Goal: Ask a question

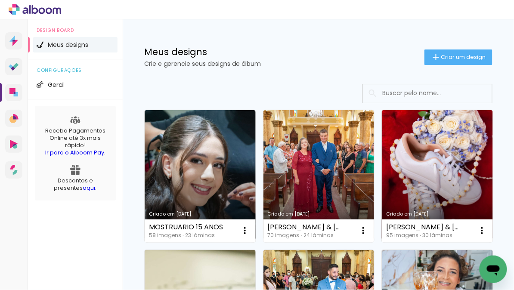
click at [493, 263] on icon "Open messaging window" at bounding box center [492, 268] width 15 height 15
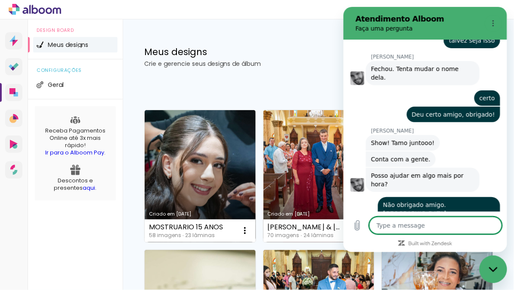
type textarea "x"
type textarea "B"
type textarea "x"
type textarea "Bo"
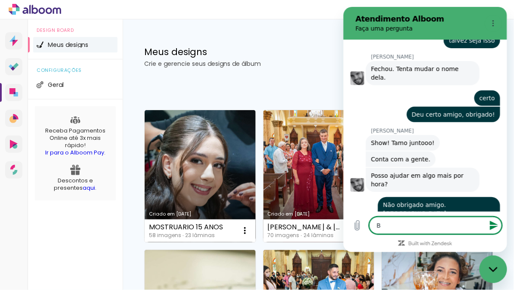
type textarea "x"
type textarea "Bom"
type textarea "x"
type textarea "Bom"
type textarea "x"
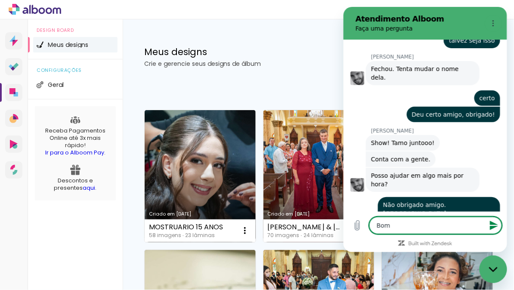
type textarea "Bom d"
type textarea "x"
type textarea "Bom di"
type textarea "x"
type textarea "Bom dia"
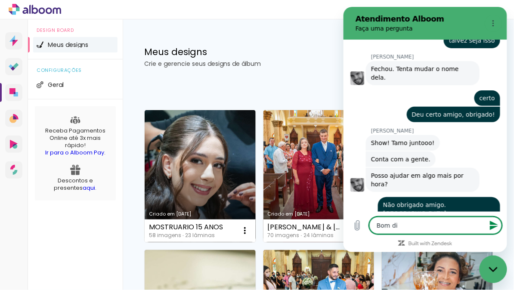
type textarea "x"
type textarea "Bom dia"
type textarea "x"
type textarea "Bom dia ."
type textarea "x"
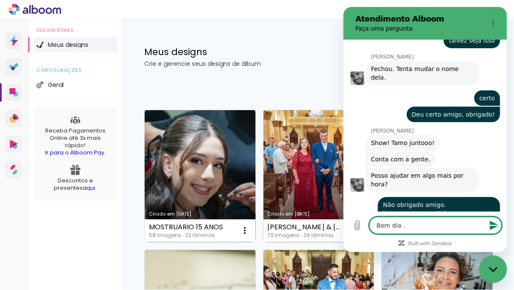
type textarea "Bom dia .."
type textarea "x"
type textarea "Bom dia ..."
type textarea "x"
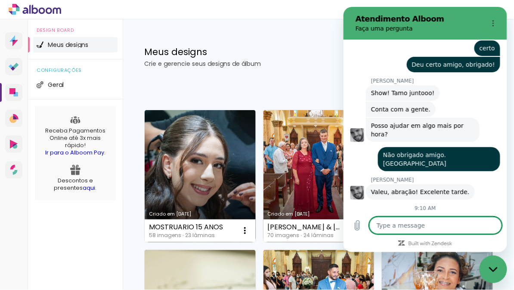
scroll to position [941, 0]
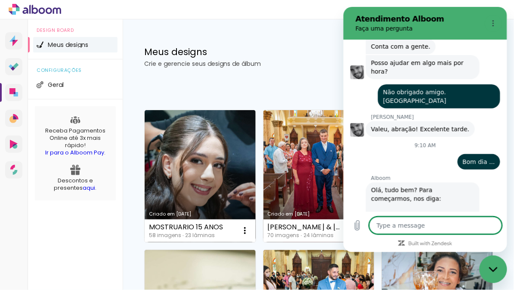
type textarea "x"
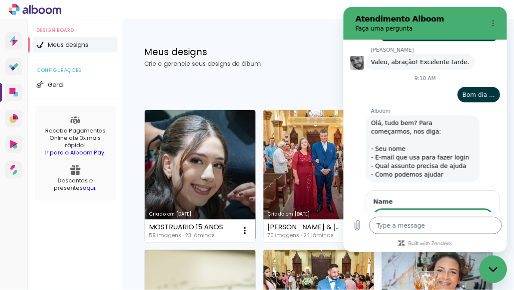
scroll to position [1071, 0]
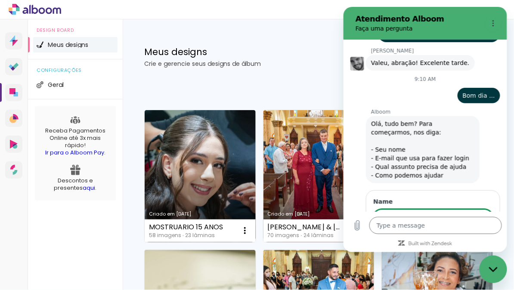
type input "ANTONIO MARCOS BISCO"
click at [464, 234] on button "Next" at bounding box center [478, 242] width 29 height 17
type textarea "x"
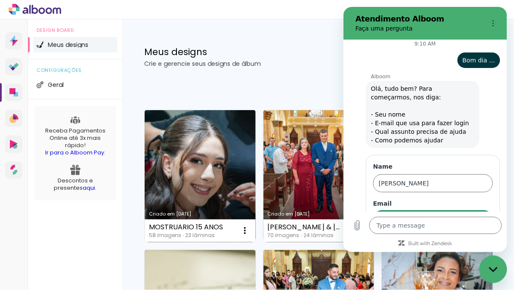
scroll to position [1108, 0]
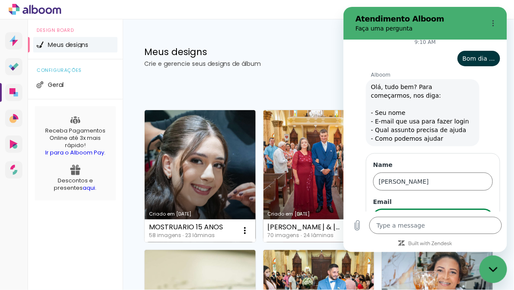
type input "socramonline@hotmail.com"
click at [482, 238] on span "Next" at bounding box center [478, 243] width 14 height 10
type textarea "x"
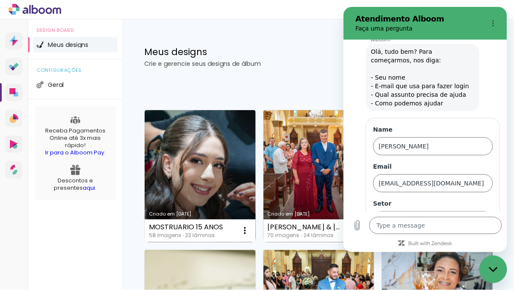
scroll to position [1144, 0]
click at [483, 215] on icon at bounding box center [483, 218] width 7 height 7
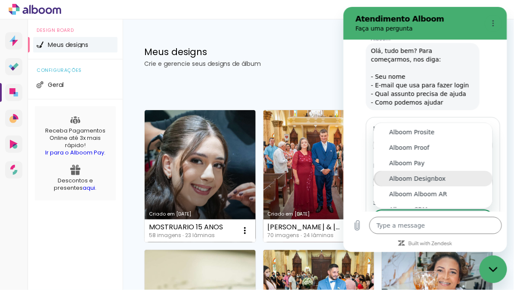
click at [430, 174] on div "Alboom Designbox" at bounding box center [433, 178] width 88 height 9
type input "Alboom Designbox"
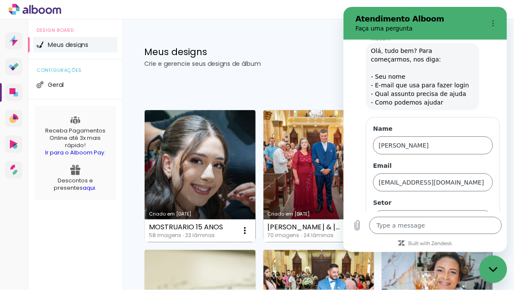
click at [478, 238] on span "Next" at bounding box center [478, 243] width 14 height 10
type textarea "x"
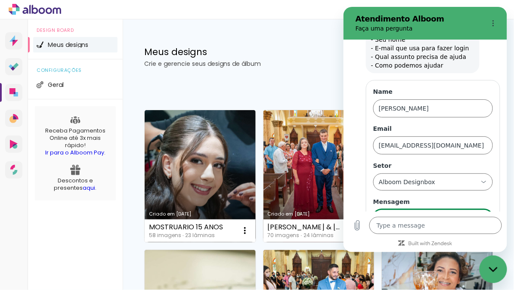
scroll to position [0, 117]
type input "Preciso de ajuda, não estou conseguindo exportar um projeto Mostruario 15 Anos"
click at [463, 234] on button "Send" at bounding box center [478, 242] width 30 height 17
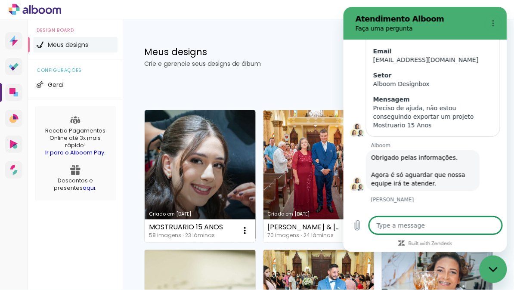
scroll to position [1252, 0]
type textarea "x"
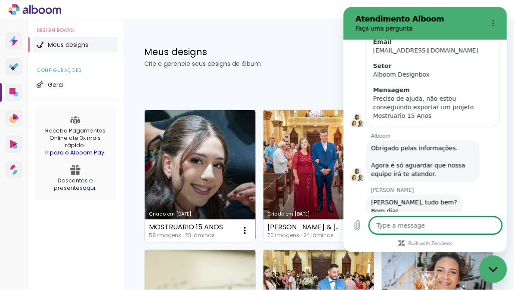
scroll to position [1264, 0]
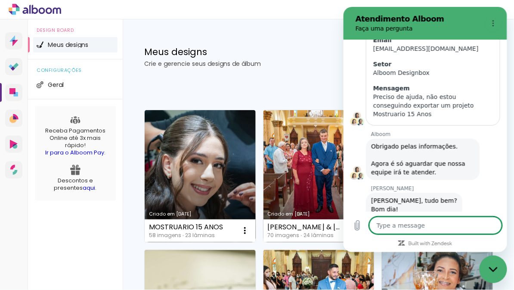
type textarea "E"
type textarea "x"
type textarea "S"
type textarea "x"
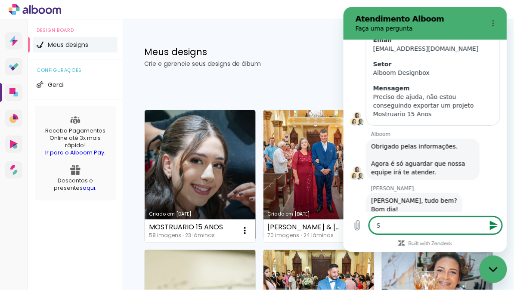
type textarea "Si"
type textarea "x"
type textarea "Sim"
type textarea "x"
type textarea "Sim,"
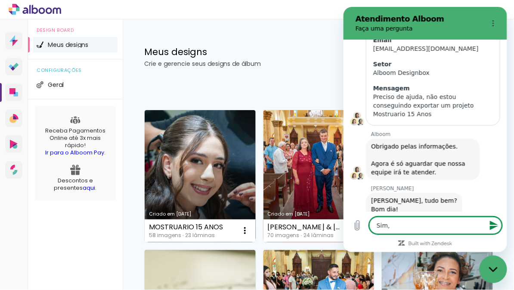
type textarea "x"
type textarea "Sim,"
type textarea "x"
type textarea "Sim, p"
type textarea "x"
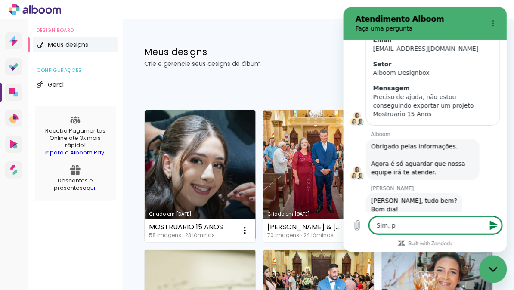
type textarea "Sim, po"
type textarea "x"
type textarea "Sim, por"
type textarea "x"
type textarea "Sim, por"
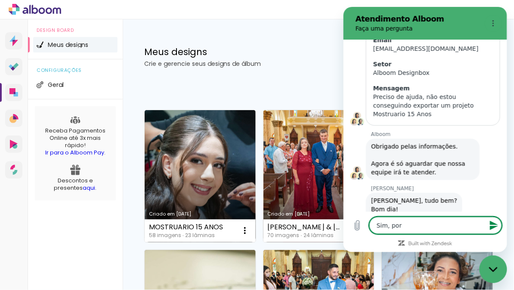
type textarea "x"
type textarea "Sim, por f"
type textarea "x"
type textarea "Sim, por fa"
type textarea "x"
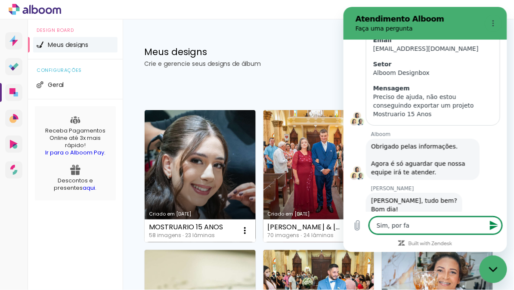
type textarea "Sim, por fav"
type textarea "x"
type textarea "Sim, por favo"
type textarea "x"
type textarea "Sim, por favor"
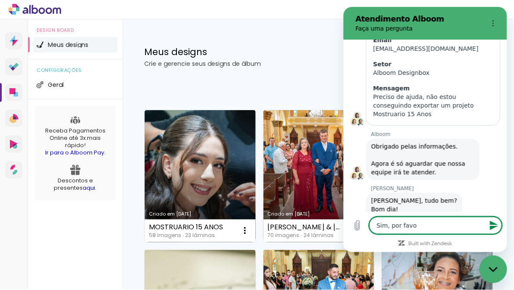
type textarea "x"
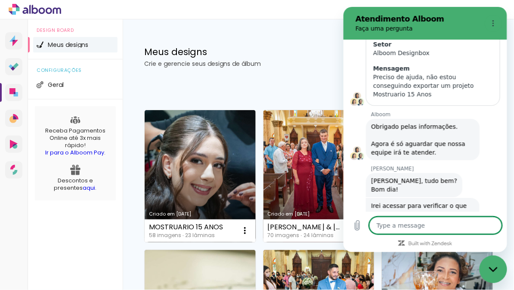
type textarea "x"
type textarea "a"
type textarea "x"
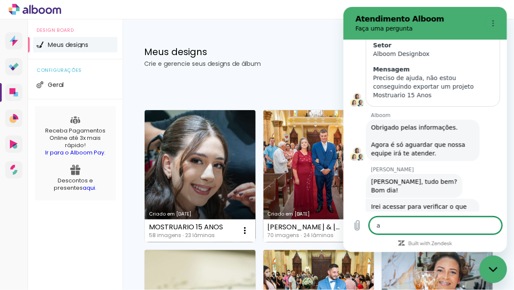
type textarea "a"
type textarea "x"
type textarea "a m"
type textarea "x"
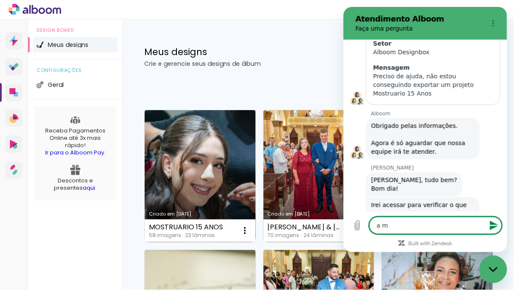
type textarea "a mn"
type textarea "x"
type textarea "a mne"
type textarea "x"
type textarea "a mn"
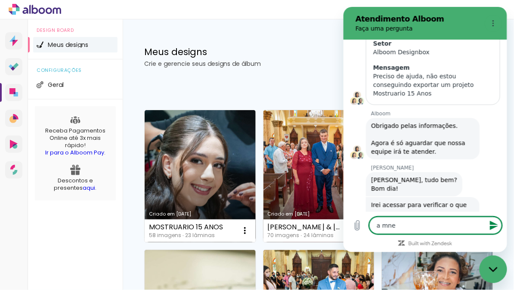
type textarea "x"
type textarea "a m"
type textarea "x"
type textarea "a me"
type textarea "x"
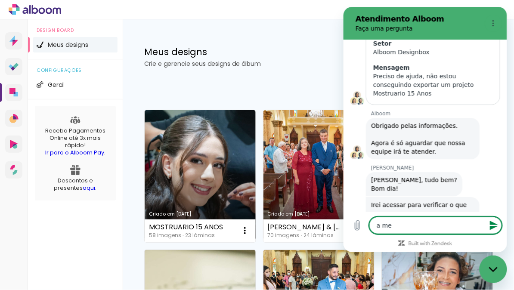
type textarea "a men"
type textarea "x"
type textarea "a mens"
type textarea "x"
type textarea "a mensa"
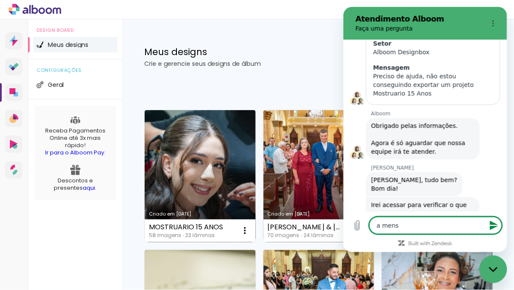
type textarea "x"
type textarea "a mensag"
type textarea "x"
type textarea "a mensage"
type textarea "x"
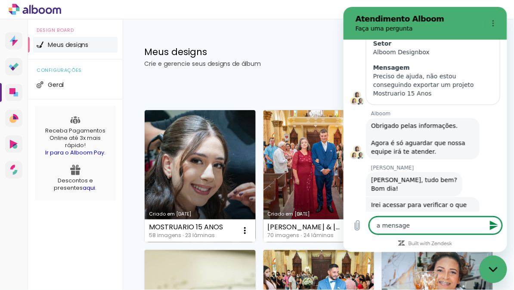
type textarea "a mensagem"
type textarea "x"
type textarea "a mensagem"
type textarea "x"
type textarea "a mensagem d"
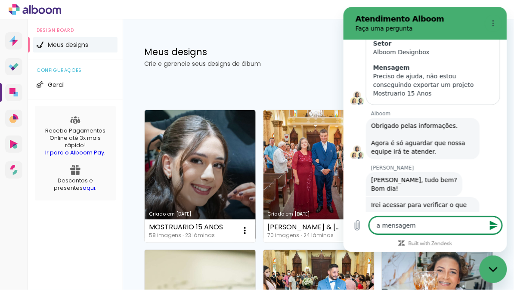
type textarea "x"
type textarea "a mensagem de"
type textarea "x"
type textarea "a mensagem de"
type textarea "x"
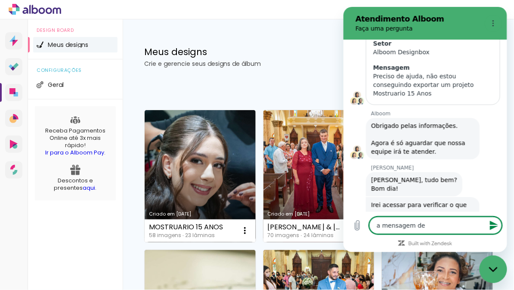
type textarea "a mensagem de e"
type textarea "x"
type textarea "a mensagem de er"
type textarea "x"
type textarea "a mensagem de err"
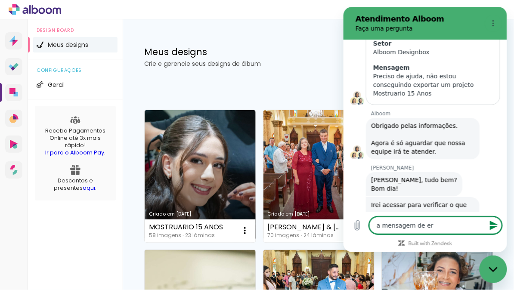
type textarea "x"
type textarea "a mensagem de erro"
type textarea "x"
type textarea "a mensagem de erro,"
type textarea "x"
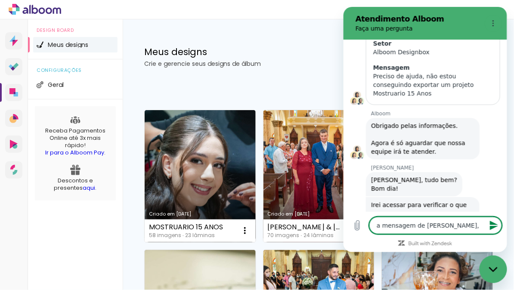
type textarea "a mensagem de erro,"
type textarea "x"
type textarea "a mensagem de erro, p"
type textarea "x"
type textarea "a mensagem de erro, pe"
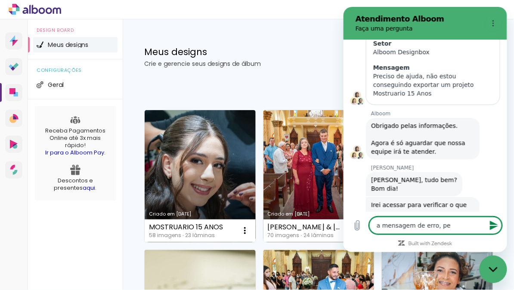
type textarea "x"
type textarea "a mensagem de erro, ped"
type textarea "x"
type textarea "a mensagem de erro, pede"
type textarea "x"
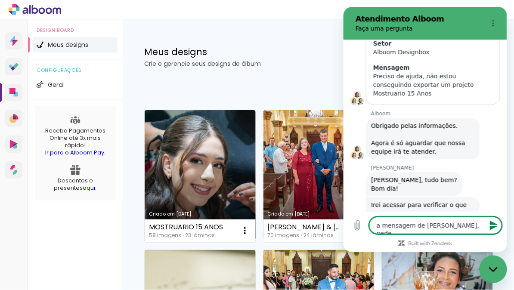
type textarea "a mensagem de erro, pede"
type textarea "x"
type textarea "a mensagem de erro, pede"
type textarea "x"
type textarea "a mensagem de erro, ped"
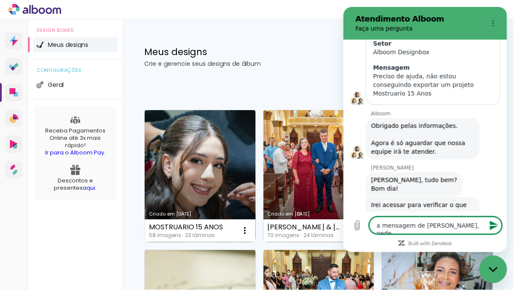
type textarea "x"
type textarea "a mensagem de erro, pe"
type textarea "x"
type textarea "a mensagem de erro, p"
type textarea "x"
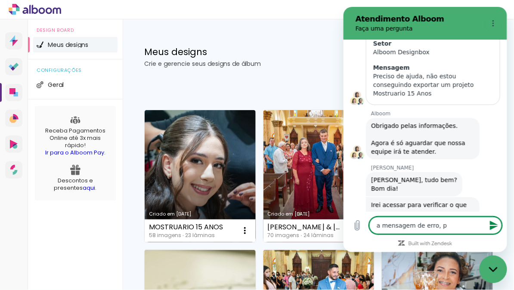
type textarea "a mensagem de erro,"
type textarea "x"
type textarea "a mensagem de erro, f"
type textarea "x"
type textarea "a mensagem de erro, fa"
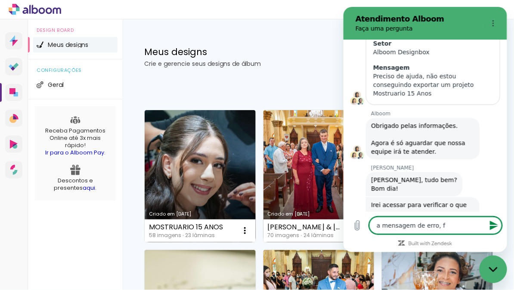
type textarea "x"
type textarea "a mensagem de erro, fal"
type textarea "x"
type textarea "a mensagem de erro, fala"
type textarea "x"
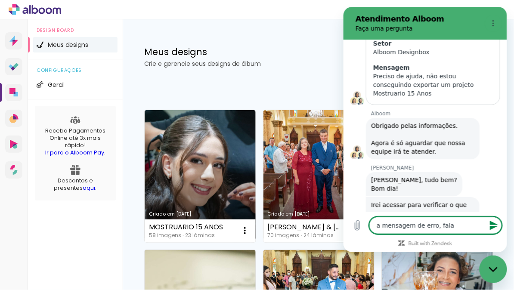
type textarea "a mensagem de erro, fala"
type textarea "x"
type textarea "a mensagem de erro, fala q"
type textarea "x"
type textarea "a mensagem de erro, fala qu"
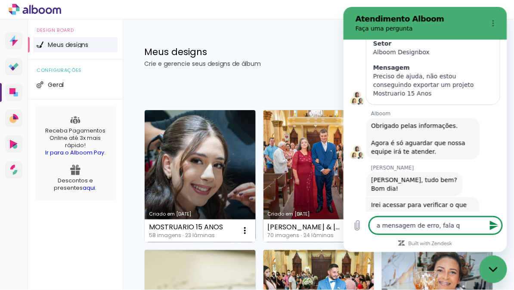
type textarea "x"
type textarea "a mensagem de erro, fala que"
type textarea "x"
type textarea "a mensagem de erro, fala que"
type textarea "x"
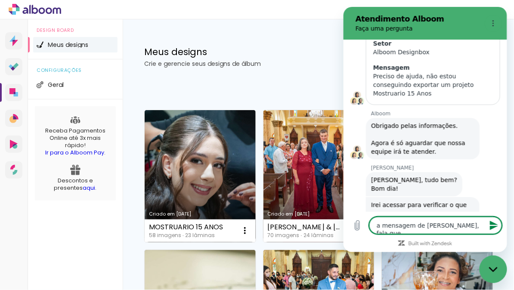
type textarea "a mensagem de erro, fala que t"
type textarea "x"
type textarea "a mensagem de erro, fala que te"
type textarea "x"
type textarea "a mensagem de erro, fala que tem"
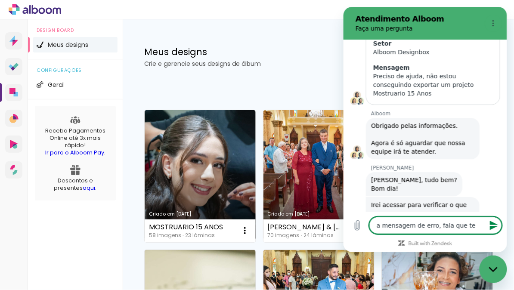
type textarea "x"
type textarea "a mensagem de erro, fala que tem"
type textarea "x"
type textarea "a mensagem de erro, fala que tem a"
type textarea "x"
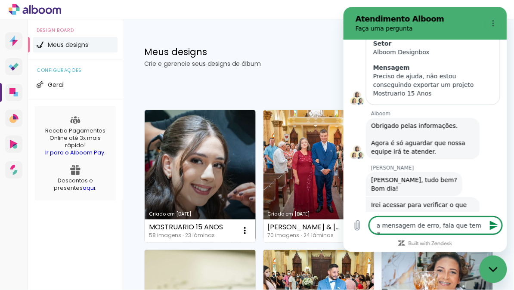
type textarea "a mensagem de erro, fala que tem ar"
type textarea "x"
type textarea "a mensagem de erro, fala que tem aru"
type textarea "x"
type textarea "a mensagem de erro, fala que tem aruq"
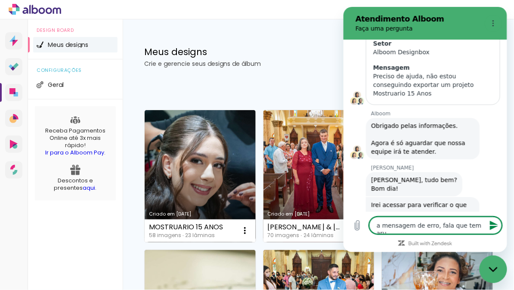
type textarea "x"
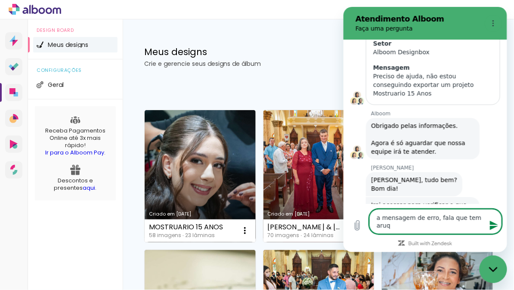
type textarea "a mensagem de erro, fala que tem aru"
type textarea "x"
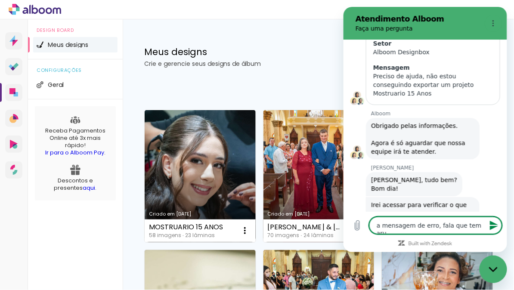
type textarea "a mensagem de erro, fala que tem ar"
type textarea "x"
type textarea "a mensagem de erro, fala que tem arq"
type textarea "x"
type textarea "a mensagem de erro, fala que tem arqu"
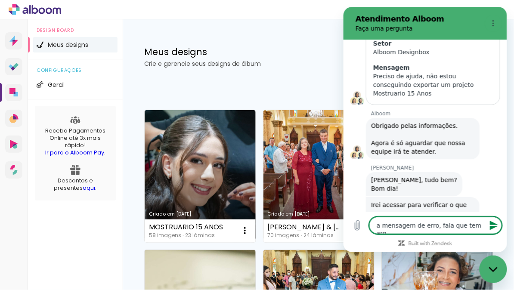
type textarea "x"
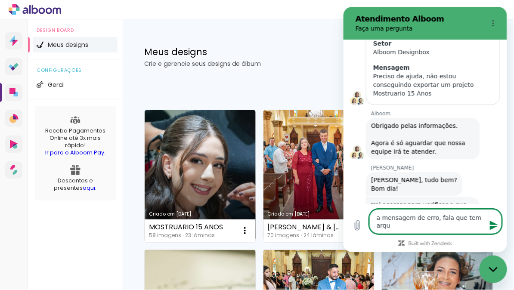
type textarea "a mensagem de erro, fala que tem arqui"
type textarea "x"
type textarea "a mensagem de erro, fala que tem arquiv"
type textarea "x"
type textarea "a mensagem de erro, fala que tem arquivo"
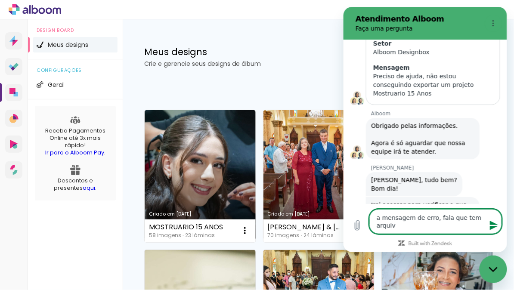
type textarea "x"
type textarea "a mensagem de erro, fala que tem arquivos"
type textarea "x"
type textarea "a mensagem de erro, fala que tem arquivos"
type textarea "x"
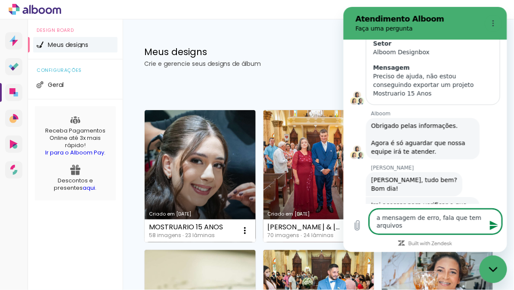
type textarea "a mensagem de erro, fala que tem arquivos c"
type textarea "x"
type textarea "a mensagem de erro, fala que tem arquivos co"
type textarea "x"
type textarea "a mensagem de erro, fala que tem arquivos com"
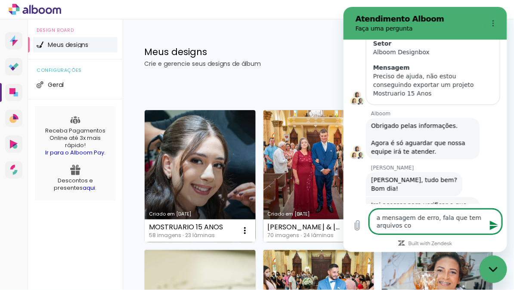
type textarea "x"
type textarea "a mensagem de erro, fala que tem arquivos comp"
type textarea "x"
type textarea "a mensagem de erro, fala que tem arquivos com"
type textarea "x"
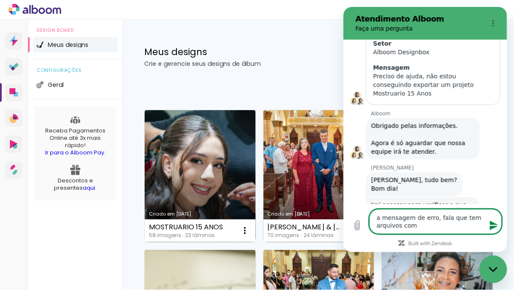
type textarea "a mensagem de erro, fala que tem arquivos co"
type textarea "x"
type textarea "a mensagem de erro, fala que tem arquivos cor"
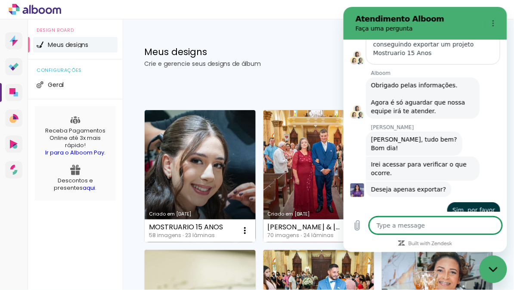
scroll to position [1327, 0]
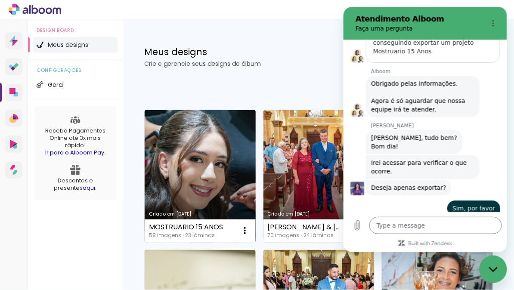
click at [198, 163] on link "Criado em [DATE]" at bounding box center [200, 176] width 111 height 132
